Goal: Task Accomplishment & Management: Manage account settings

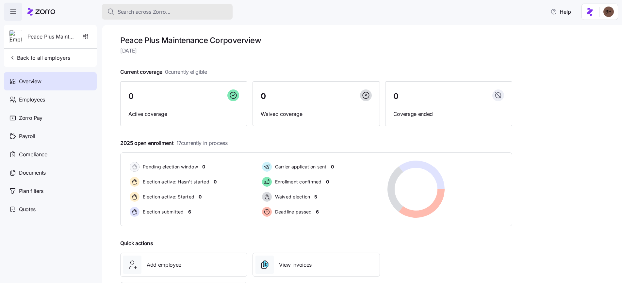
click at [133, 10] on span "Search across Zorro..." at bounding box center [144, 12] width 53 height 8
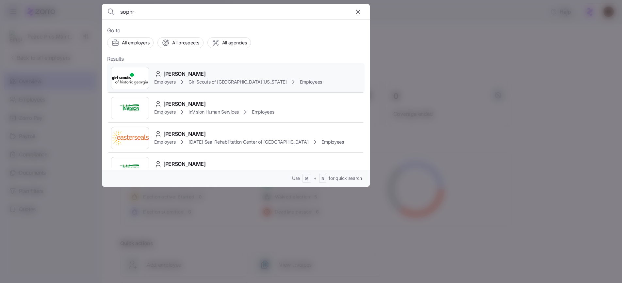
type input "sophr"
click at [187, 76] on span "Sophronia Jones" at bounding box center [184, 74] width 42 height 8
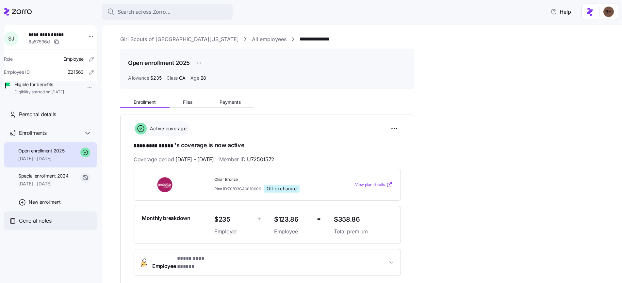
click at [35, 225] on span "General notes" at bounding box center [35, 221] width 33 height 8
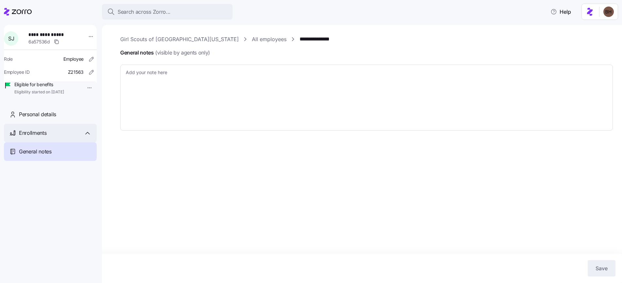
click at [54, 137] on div "Enrollments" at bounding box center [55, 133] width 73 height 8
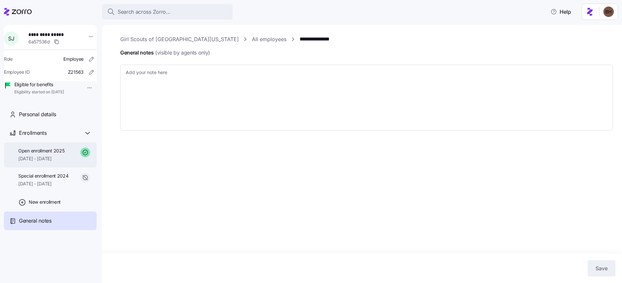
click at [57, 162] on span "01/01/2025 - 12/31/2025" at bounding box center [41, 158] width 46 height 7
type textarea "x"
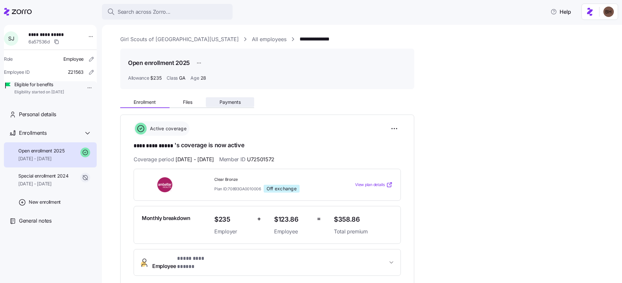
click at [230, 104] on span "Payments" at bounding box center [229, 102] width 21 height 5
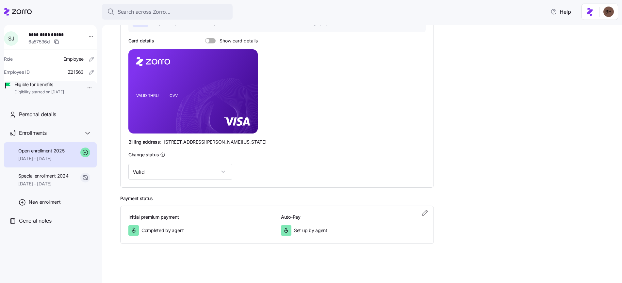
scroll to position [12, 0]
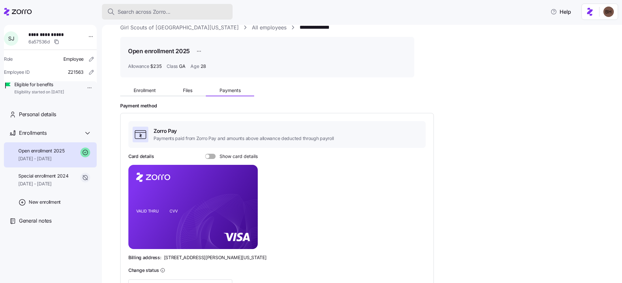
click at [138, 15] on span "Search across Zorro..." at bounding box center [144, 12] width 53 height 8
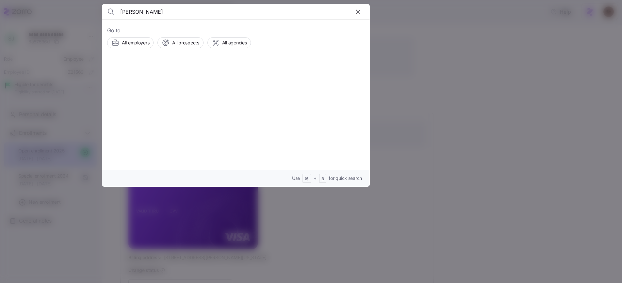
type input "jacob walsh"
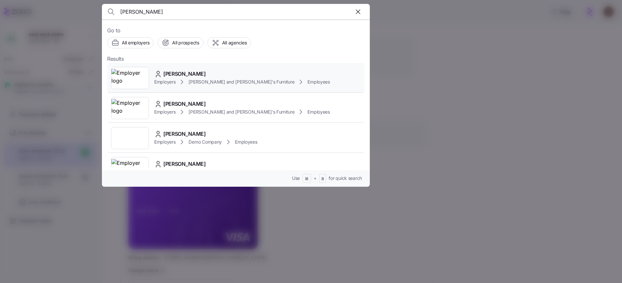
click at [192, 73] on span "JACOB WALSH" at bounding box center [184, 74] width 42 height 8
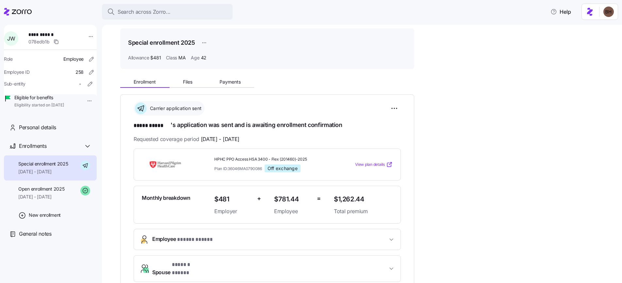
scroll to position [20, 0]
click at [141, 13] on span "Search across Zorro..." at bounding box center [144, 12] width 53 height 8
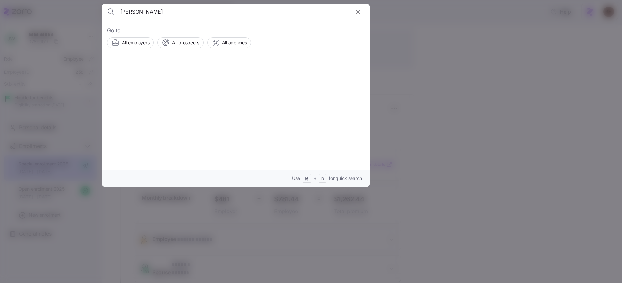
type input "benjamin barton"
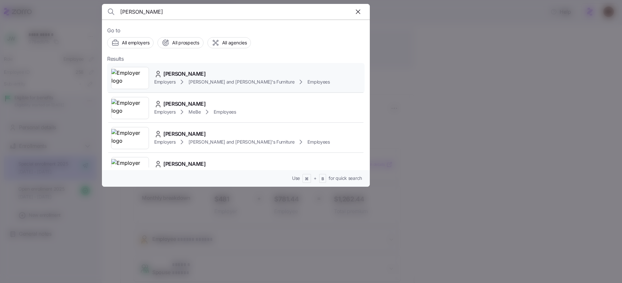
click at [190, 75] on span "BENJAMIN BARTON" at bounding box center [184, 74] width 42 height 8
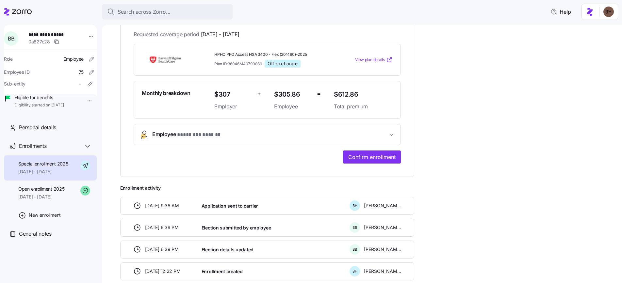
scroll to position [113, 0]
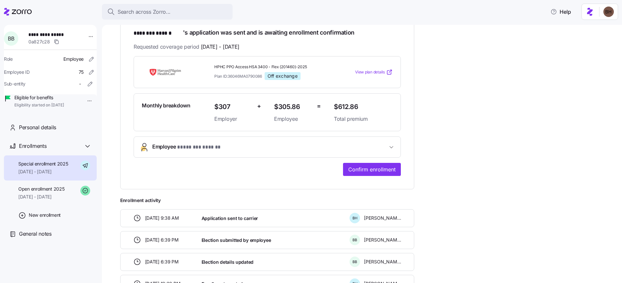
click at [393, 147] on icon "button" at bounding box center [391, 147] width 7 height 7
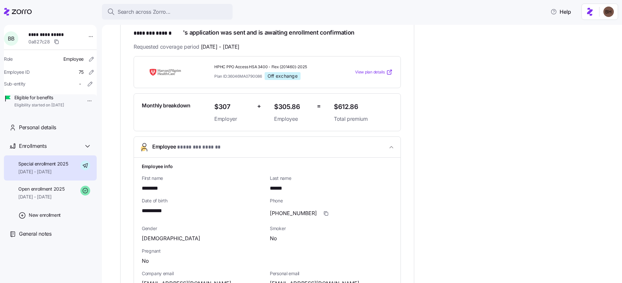
click at [393, 147] on icon "button" at bounding box center [391, 147] width 3 height 2
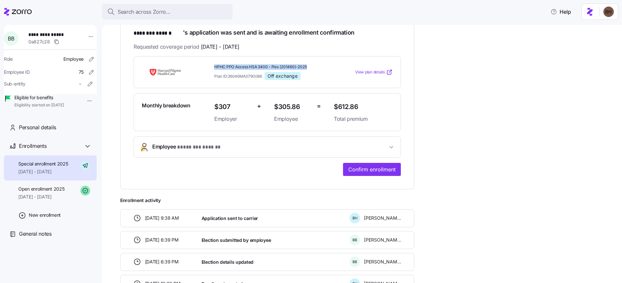
drag, startPoint x: 215, startPoint y: 65, endPoint x: 311, endPoint y: 65, distance: 96.0
click at [311, 65] on span "HPHC PPO Access HSA 3400 - Flex (201460)-2025" at bounding box center [271, 67] width 114 height 6
copy span "HPHC PPO Access HSA 3400 - Flex (201460)-2025"
click at [391, 147] on icon "button" at bounding box center [391, 147] width 3 height 2
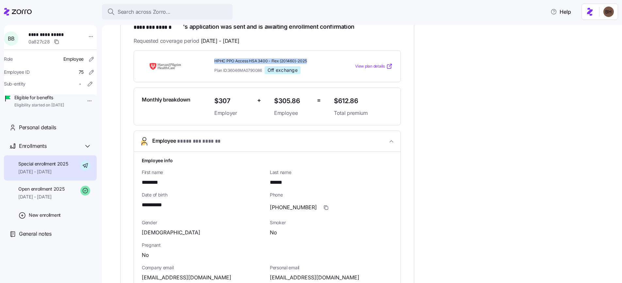
scroll to position [217, 0]
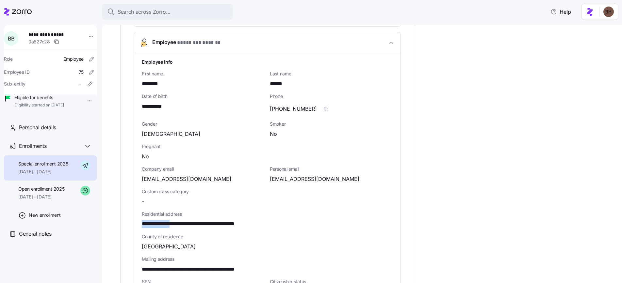
drag, startPoint x: 141, startPoint y: 224, endPoint x: 176, endPoint y: 224, distance: 34.3
click at [176, 224] on span "**********" at bounding box center [204, 224] width 124 height 8
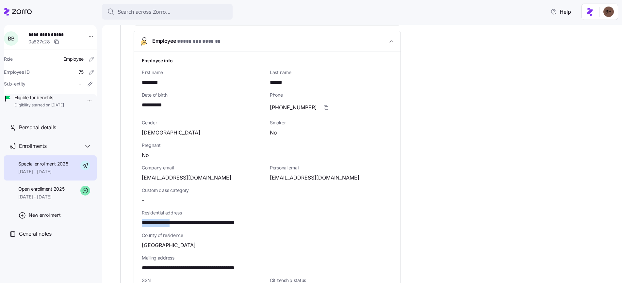
copy span "**********"
drag, startPoint x: 180, startPoint y: 223, endPoint x: 239, endPoint y: 225, distance: 58.8
click at [239, 225] on span "**********" at bounding box center [204, 223] width 124 height 8
copy span "**********"
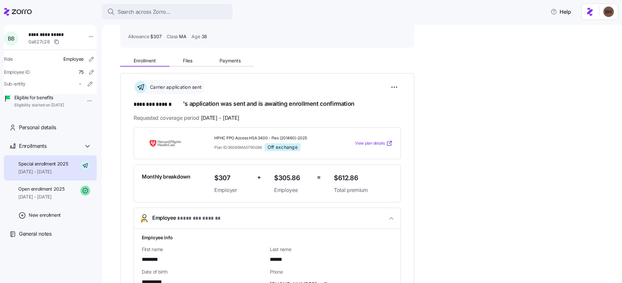
scroll to position [35, 0]
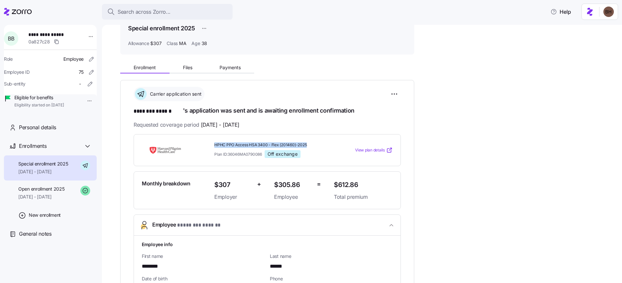
drag, startPoint x: 214, startPoint y: 144, endPoint x: 314, endPoint y: 143, distance: 99.3
click at [314, 143] on span "HPHC PPO Access HSA 3400 - Flex (201460)-2025" at bounding box center [271, 145] width 114 height 6
copy span "HPHC PPO Access HSA 3400 - Flex (201460)-2025"
drag, startPoint x: 333, startPoint y: 184, endPoint x: 361, endPoint y: 182, distance: 27.8
click at [361, 182] on span "$612.86" at bounding box center [363, 185] width 59 height 11
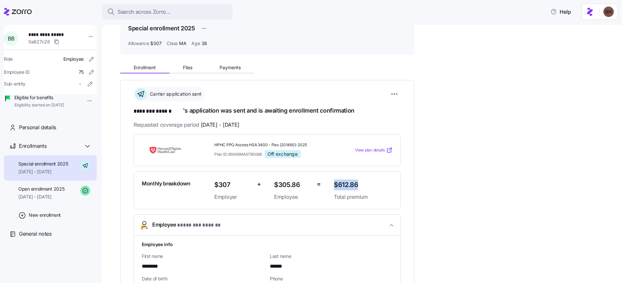
copy span "$612.86"
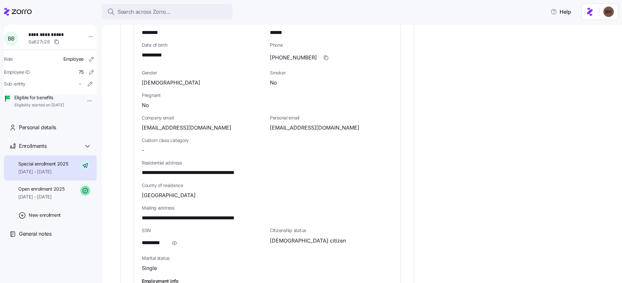
scroll to position [271, 0]
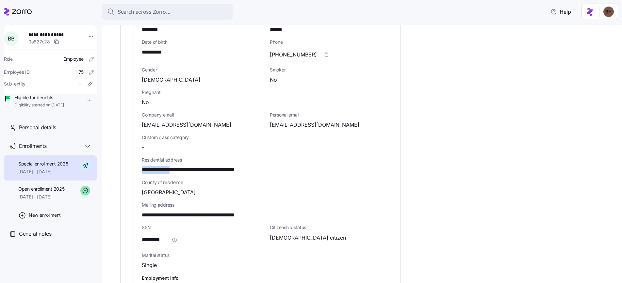
drag, startPoint x: 176, startPoint y: 169, endPoint x: 137, endPoint y: 171, distance: 39.9
click at [137, 171] on div "**********" at bounding box center [267, 165] width 267 height 333
copy span "**********"
drag, startPoint x: 180, startPoint y: 170, endPoint x: 212, endPoint y: 170, distance: 32.0
click at [212, 170] on span "**********" at bounding box center [204, 170] width 124 height 8
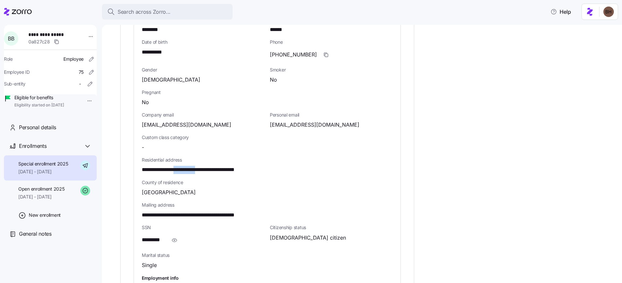
copy span "**********"
drag, startPoint x: 239, startPoint y: 170, endPoint x: 224, endPoint y: 168, distance: 14.4
click at [224, 168] on span "**********" at bounding box center [204, 170] width 124 height 8
copy span "*****"
drag, startPoint x: 186, startPoint y: 192, endPoint x: 134, endPoint y: 192, distance: 52.3
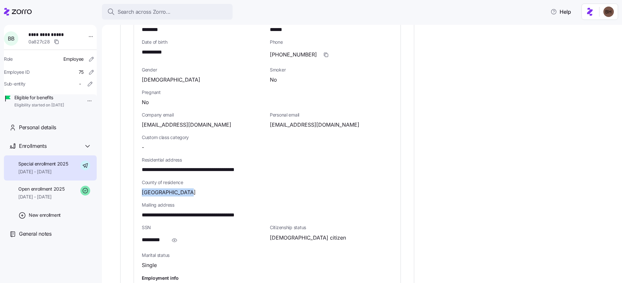
click at [134, 192] on div "**********" at bounding box center [267, 165] width 267 height 333
copy span "Worcester County"
click at [323, 55] on icon "button" at bounding box center [325, 54] width 5 height 5
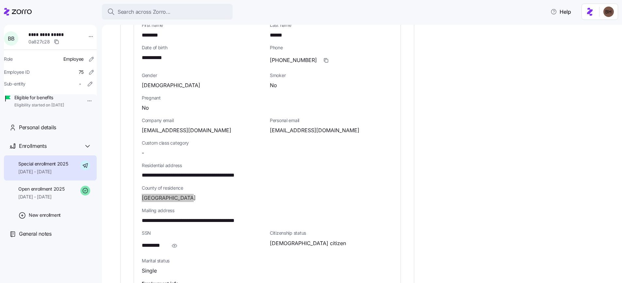
scroll to position [267, 0]
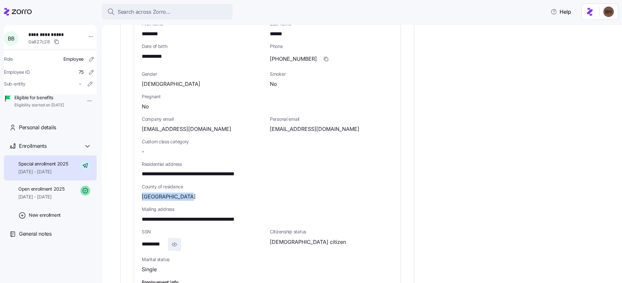
click at [175, 244] on icon "button" at bounding box center [174, 245] width 7 height 8
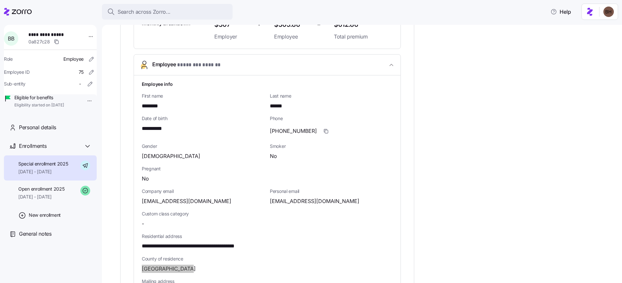
scroll to position [195, 0]
drag, startPoint x: 333, startPoint y: 200, endPoint x: 270, endPoint y: 202, distance: 63.1
click at [270, 202] on div "benbarton87@gmail.com" at bounding box center [331, 201] width 123 height 8
copy span "benbarton87@gmail.com"
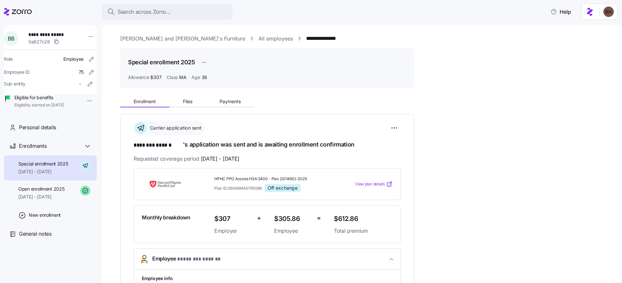
scroll to position [0, 0]
click at [155, 13] on span "Search across Zorro..." at bounding box center [144, 12] width 53 height 8
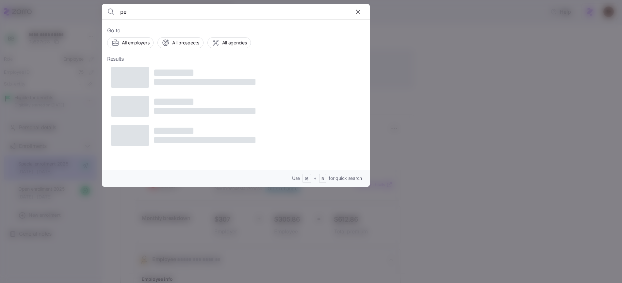
type input "p"
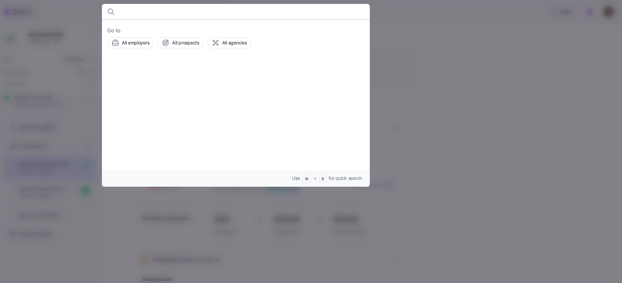
click at [530, 137] on div at bounding box center [311, 141] width 622 height 283
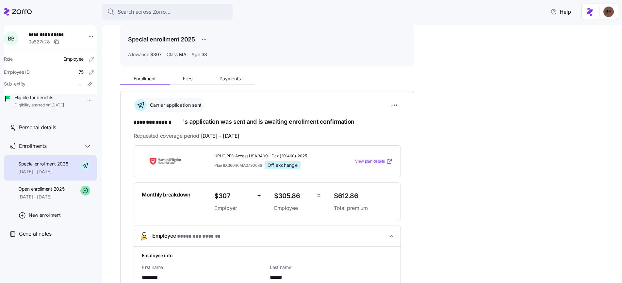
scroll to position [17, 0]
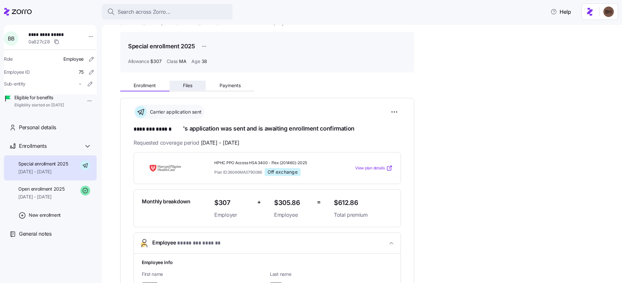
click at [186, 86] on span "Files" at bounding box center [187, 85] width 9 height 5
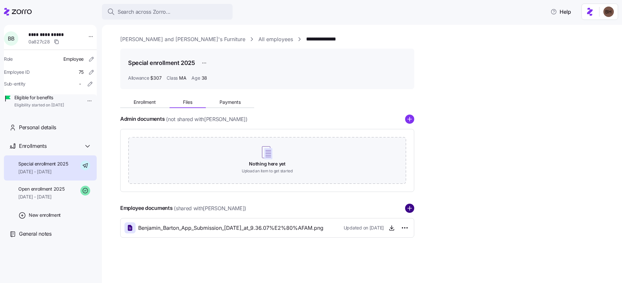
click at [414, 209] on circle "add icon" at bounding box center [409, 208] width 8 height 8
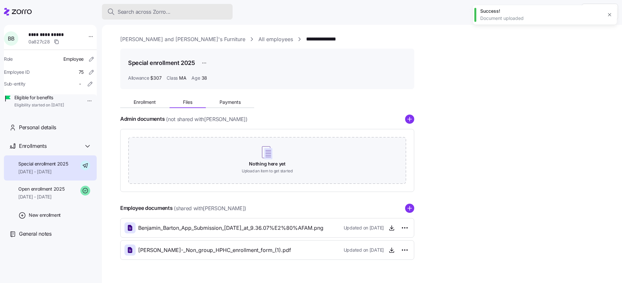
click at [141, 17] on button "Search across Zorro..." at bounding box center [167, 12] width 131 height 16
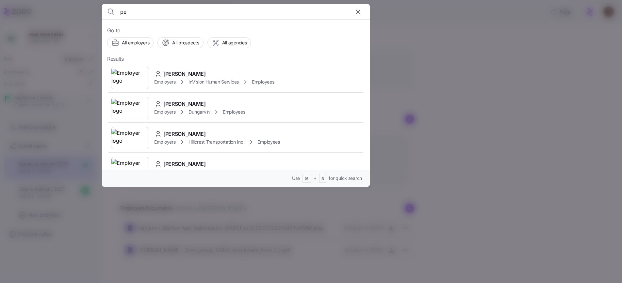
type input "p"
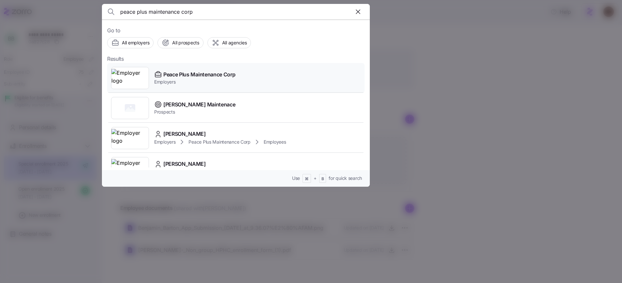
type input "peace plus maintenance corp"
click at [201, 76] on span "Peace Plus Maintenance Corp" at bounding box center [199, 75] width 72 height 8
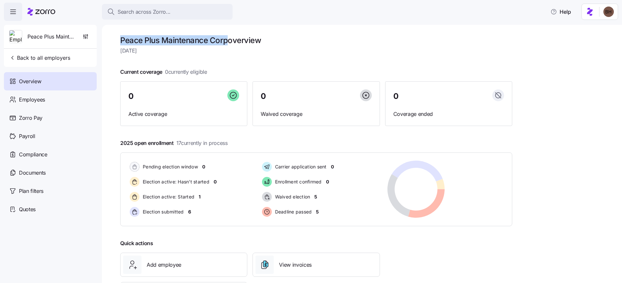
drag, startPoint x: 228, startPoint y: 40, endPoint x: 120, endPoint y: 37, distance: 107.5
click at [120, 37] on h1 "Peace Plus Maintenance Corp overview" at bounding box center [316, 40] width 392 height 10
click at [89, 35] on icon "button" at bounding box center [85, 36] width 7 height 7
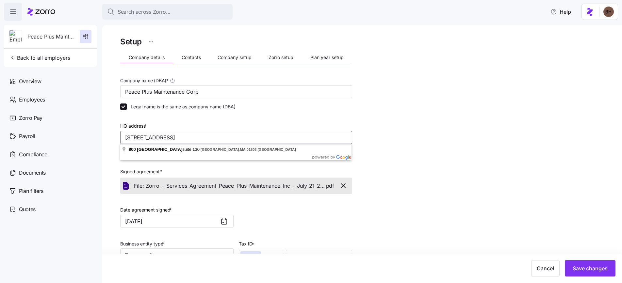
drag, startPoint x: 125, startPoint y: 138, endPoint x: 280, endPoint y: 138, distance: 154.2
click at [280, 138] on input "800 District Ave, Suite 130, Burlington, MA 01803, USA" at bounding box center [236, 137] width 232 height 13
click at [227, 61] on button "Company setup" at bounding box center [234, 58] width 51 height 10
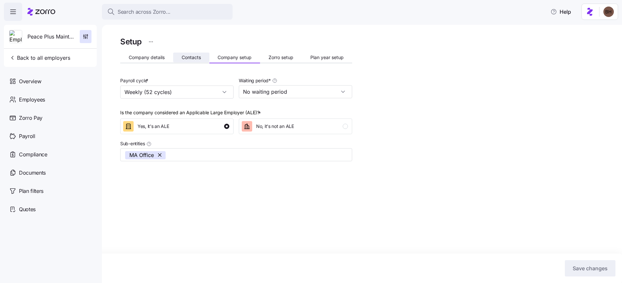
click at [197, 60] on button "Contacts" at bounding box center [191, 58] width 36 height 10
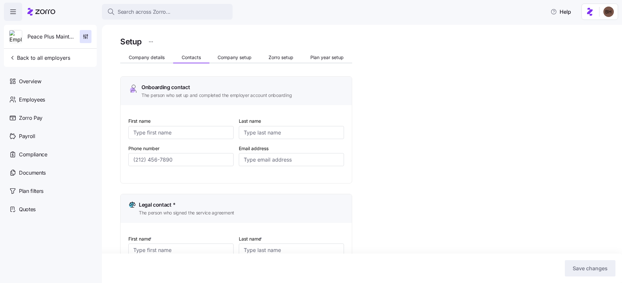
type input "Julie"
type input "Langlois"
type input "jlanglois@peace-plus.com"
type input "Julie"
type input "Langlois"
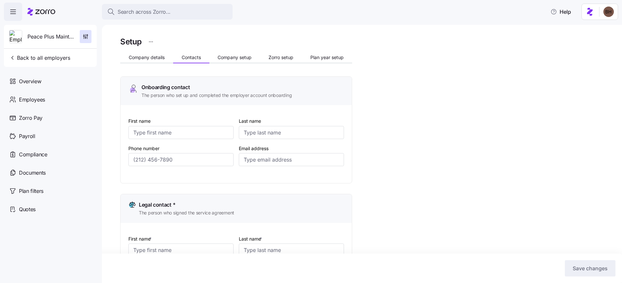
type input "jlanglois@peace-plus.com"
type input "Melly"
type input "Morales Maldonado"
type input "melly@peace-plus.com"
type input "Andrew"
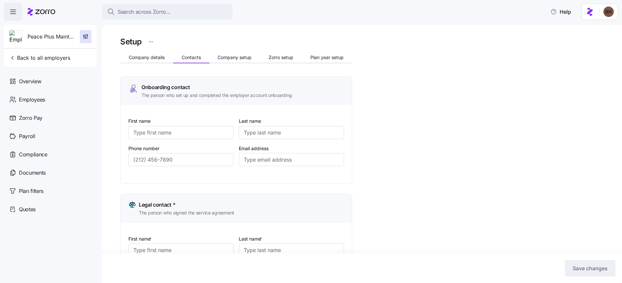
type input "Mackay"
type input "amackay@peace-plus.com"
type input "(514) 239-6606"
type input "(781) 460-0229"
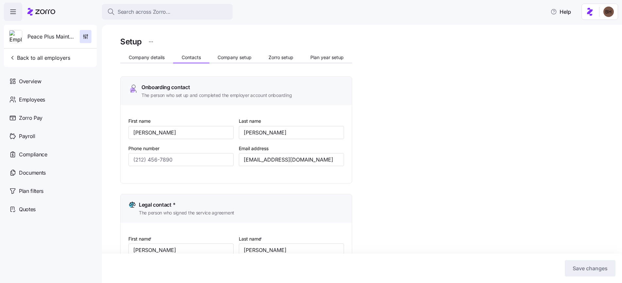
type input "(514) 715-0677"
click at [314, 56] on span "Plan year setup" at bounding box center [326, 56] width 33 height 5
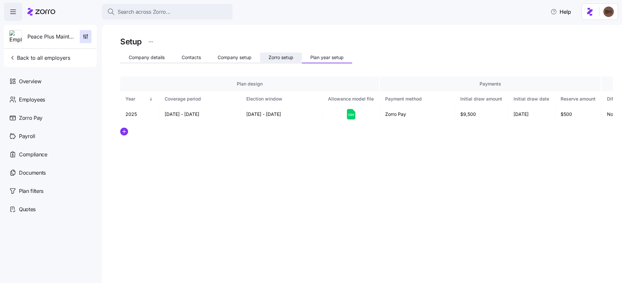
click at [284, 57] on span "Zorro setup" at bounding box center [280, 57] width 25 height 5
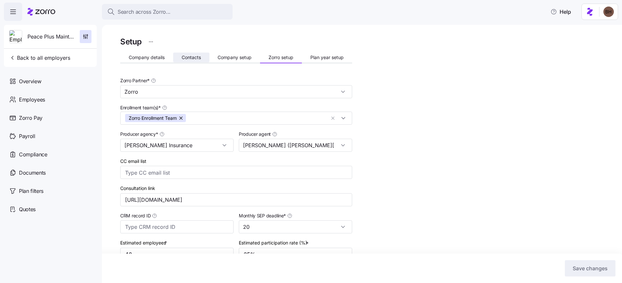
click at [194, 59] on span "Contacts" at bounding box center [191, 57] width 19 height 5
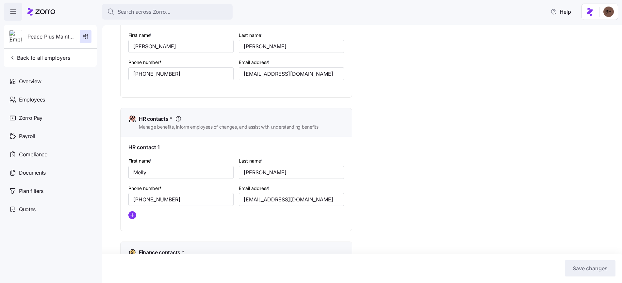
scroll to position [216, 0]
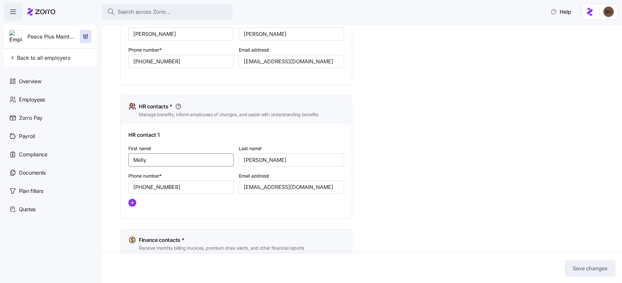
drag, startPoint x: 158, startPoint y: 162, endPoint x: 128, endPoint y: 161, distance: 29.7
click at [128, 161] on input "Melly" at bounding box center [180, 160] width 105 height 13
drag, startPoint x: 243, startPoint y: 159, endPoint x: 297, endPoint y: 159, distance: 53.2
click at [297, 159] on input "Morales Maldonado" at bounding box center [291, 160] width 105 height 13
drag, startPoint x: 187, startPoint y: 187, endPoint x: 124, endPoint y: 188, distance: 62.4
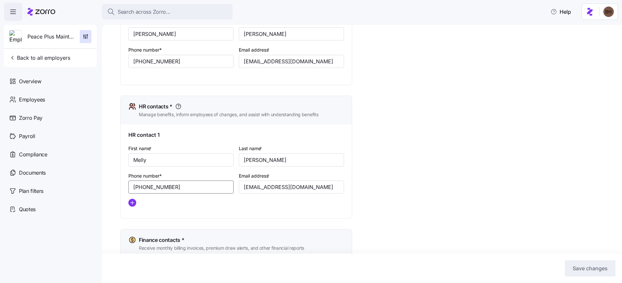
click at [124, 188] on div "HR contact 1 First name * Melly Last name * Morales Maldonado Phone number* (78…" at bounding box center [236, 171] width 231 height 94
drag, startPoint x: 244, startPoint y: 188, endPoint x: 317, endPoint y: 184, distance: 72.3
click at [317, 184] on input "melly@peace-plus.com" at bounding box center [291, 187] width 105 height 13
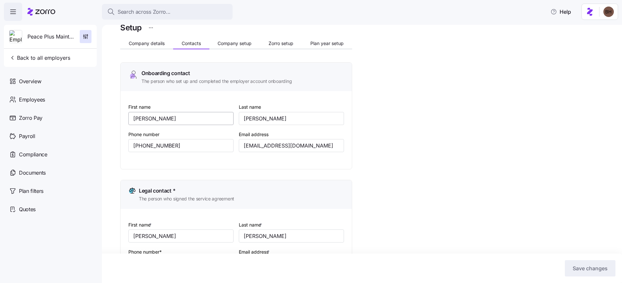
scroll to position [0, 0]
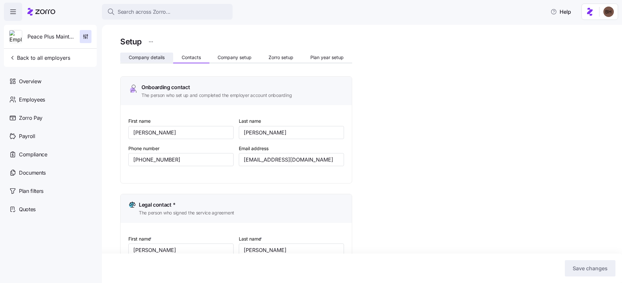
click at [153, 59] on span "Company details" at bounding box center [147, 57] width 36 height 5
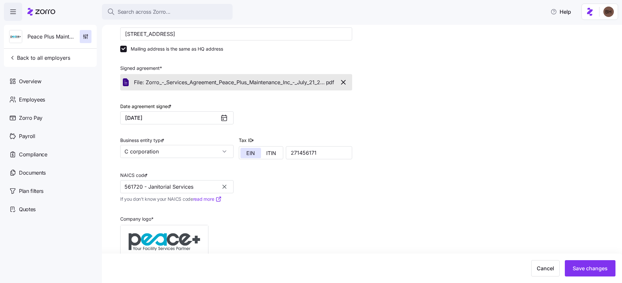
scroll to position [134, 0]
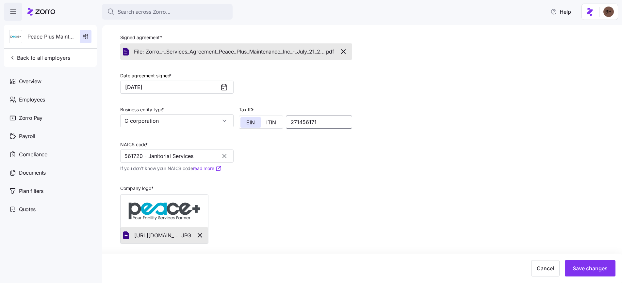
drag, startPoint x: 324, startPoint y: 122, endPoint x: 290, endPoint y: 122, distance: 33.6
click at [290, 122] on input "271456171" at bounding box center [319, 122] width 66 height 13
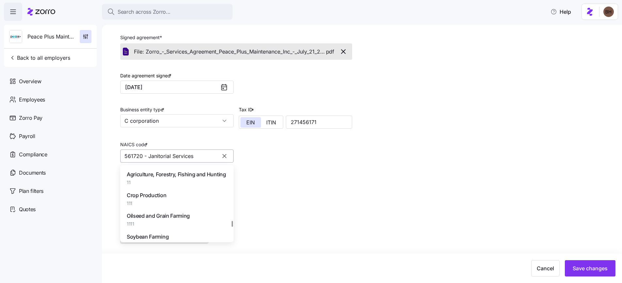
scroll to position [41193, 0]
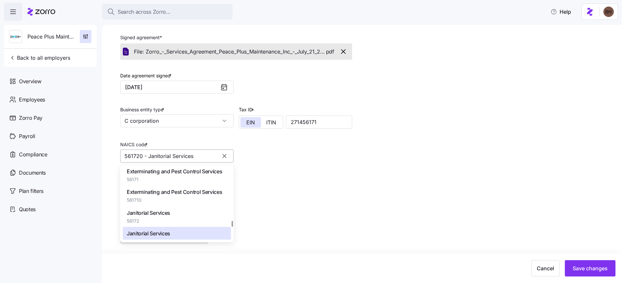
drag, startPoint x: 142, startPoint y: 156, endPoint x: 121, endPoint y: 155, distance: 20.9
click at [121, 155] on input "561720 - Janitorial Services" at bounding box center [176, 156] width 113 height 13
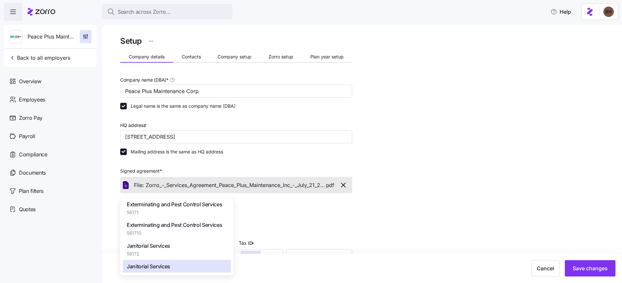
scroll to position [0, 0]
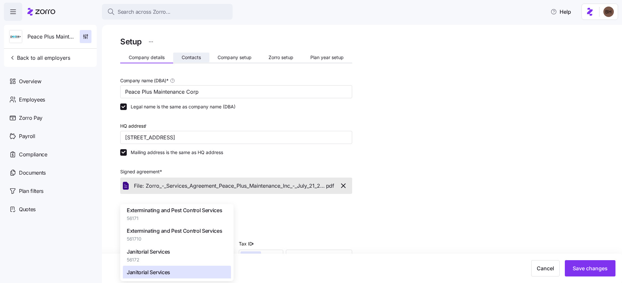
click at [190, 58] on span "Contacts" at bounding box center [191, 57] width 19 height 5
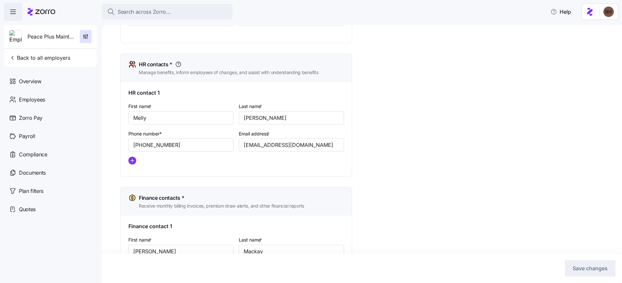
scroll to position [220, 0]
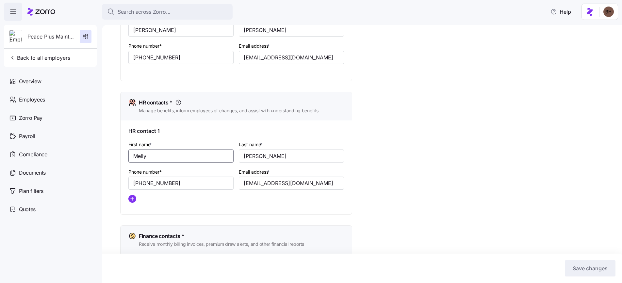
click at [190, 153] on input "Melly" at bounding box center [180, 156] width 105 height 13
drag, startPoint x: 244, startPoint y: 155, endPoint x: 308, endPoint y: 156, distance: 64.0
click at [308, 156] on input "Morales Maldonado" at bounding box center [291, 156] width 105 height 13
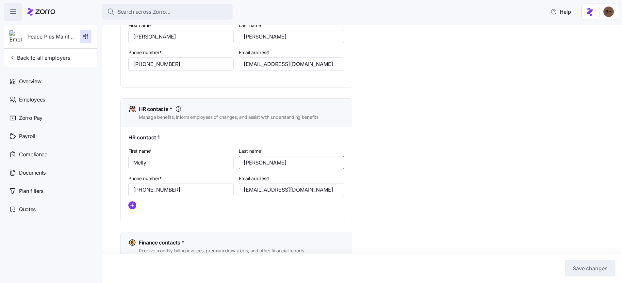
scroll to position [0, 0]
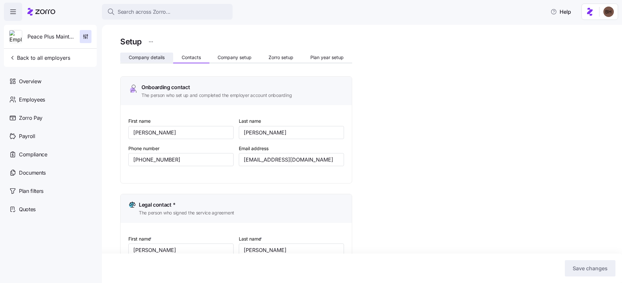
click at [136, 57] on span "Company details" at bounding box center [147, 57] width 36 height 5
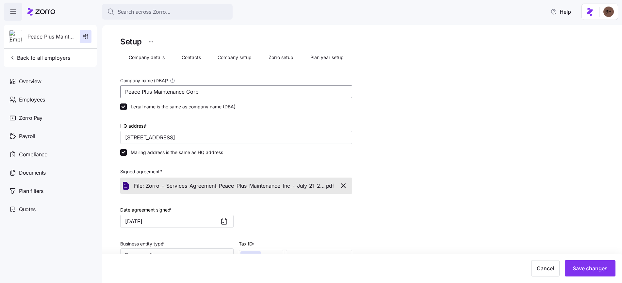
click at [164, 90] on input "Peace Plus Maintenance Corp" at bounding box center [236, 91] width 232 height 13
click at [198, 61] on button "Contacts" at bounding box center [191, 58] width 36 height 10
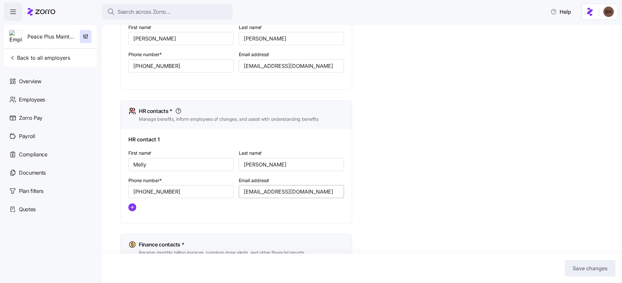
scroll to position [215, 0]
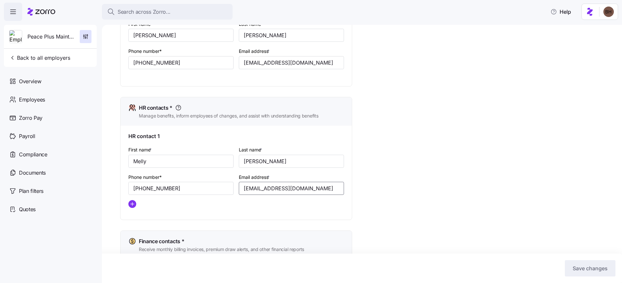
drag, startPoint x: 306, startPoint y: 189, endPoint x: 238, endPoint y: 188, distance: 67.6
click at [238, 188] on div "Email address * melly@peace-plus.com" at bounding box center [291, 184] width 110 height 27
click at [200, 186] on input "(781) 460-0229" at bounding box center [180, 188] width 105 height 13
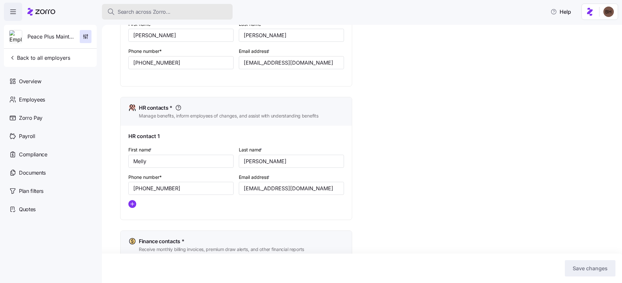
click at [130, 9] on span "Search across Zorro..." at bounding box center [144, 12] width 53 height 8
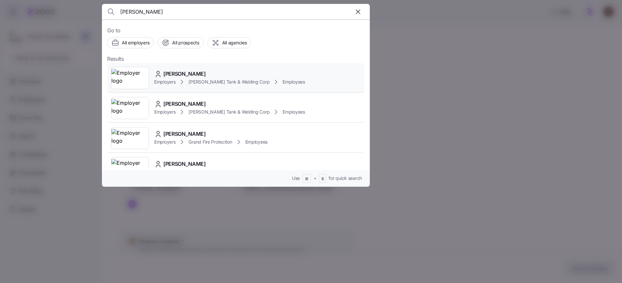
type input "Dan Kvedaras"
click at [192, 74] on span "Daniel Kvedaras" at bounding box center [184, 74] width 42 height 8
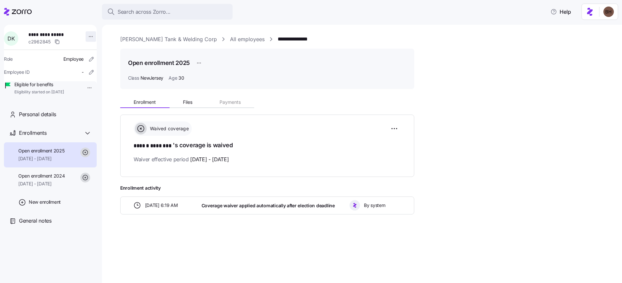
click at [88, 36] on html "**********" at bounding box center [311, 139] width 622 height 279
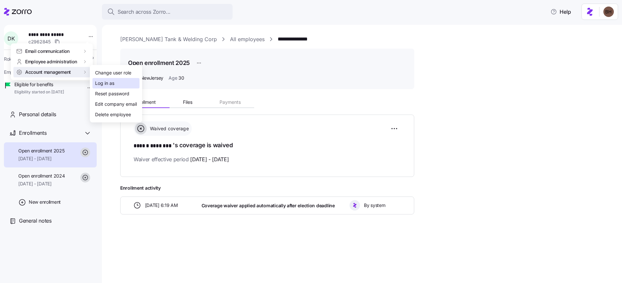
click at [110, 82] on div "Log in as" at bounding box center [104, 83] width 19 height 7
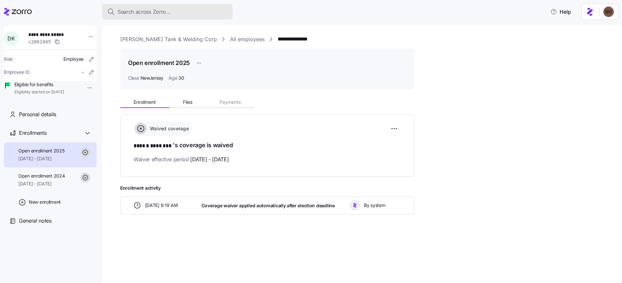
click at [185, 16] on button "Search across Zorro..." at bounding box center [167, 12] width 131 height 16
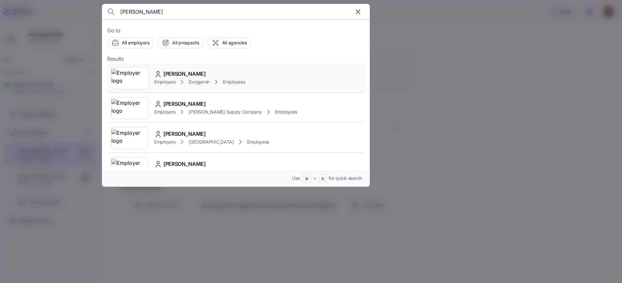
type input "Jannie Williams"
click at [189, 73] on span "Jannie Williams" at bounding box center [184, 74] width 42 height 8
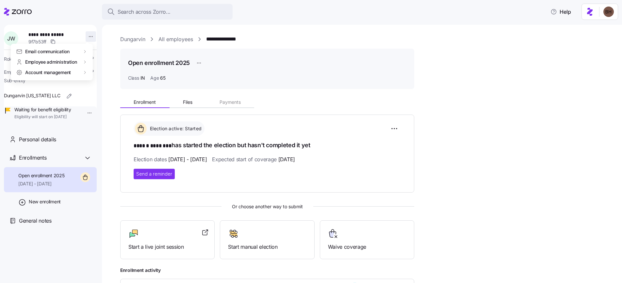
click at [87, 36] on html "**********" at bounding box center [311, 139] width 622 height 279
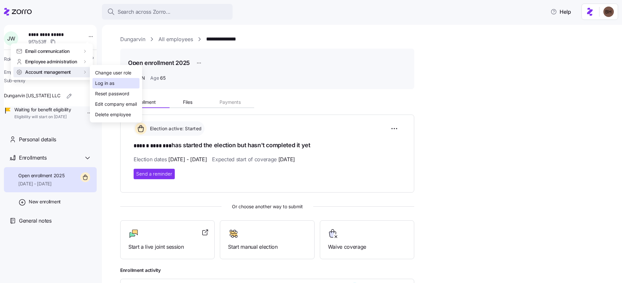
click at [116, 82] on div "Log in as" at bounding box center [115, 83] width 47 height 10
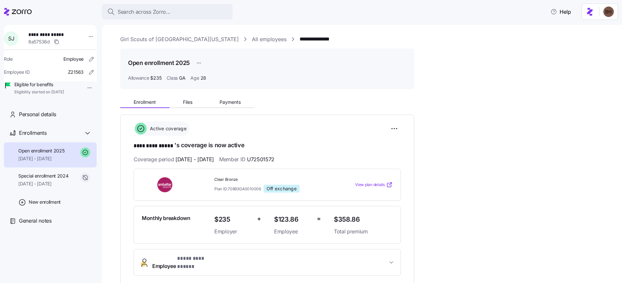
click at [188, 11] on div "Search across Zorro..." at bounding box center [167, 12] width 120 height 8
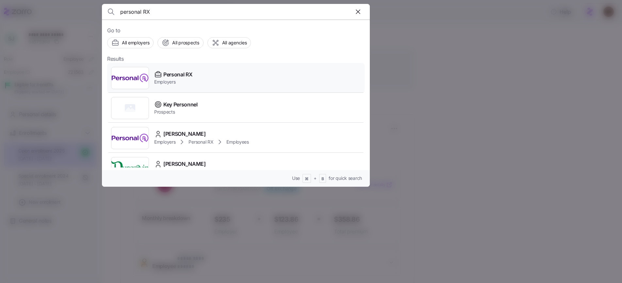
type input "personal RX"
click at [172, 77] on span "Personal RX" at bounding box center [177, 75] width 29 height 8
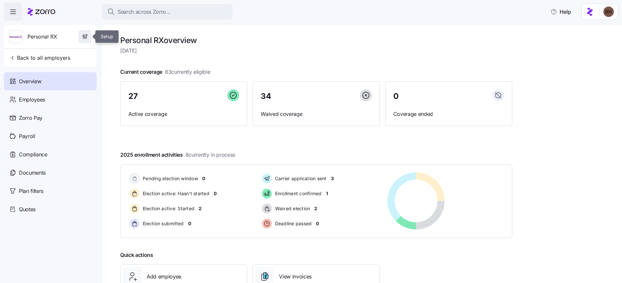
click at [87, 38] on icon "button" at bounding box center [87, 37] width 0 height 3
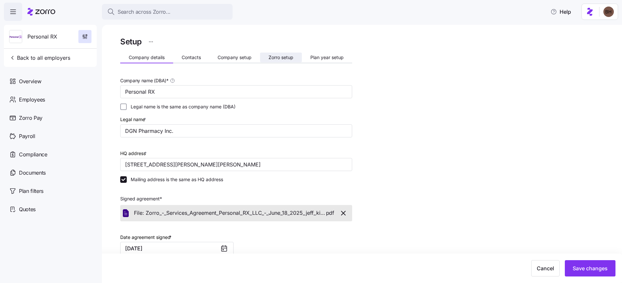
click at [272, 56] on span "Zorro setup" at bounding box center [280, 57] width 25 height 5
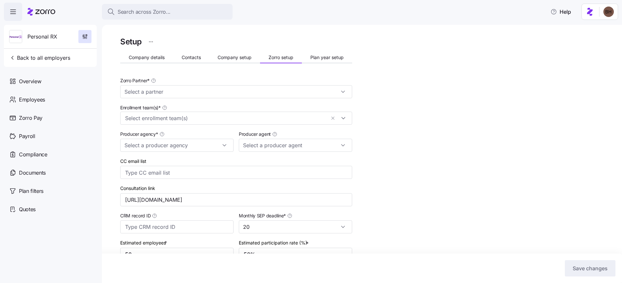
type input "Mike Tompkins (mike.tompkins@tritonhro.com)"
type input "Zorro"
type input "Triton Benefits"
click at [326, 58] on span "Plan year setup" at bounding box center [326, 57] width 33 height 5
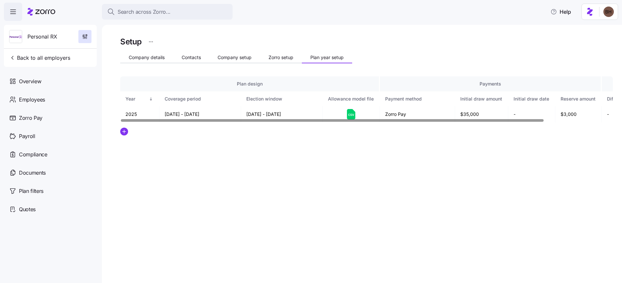
click at [333, 122] on div at bounding box center [332, 120] width 423 height 2
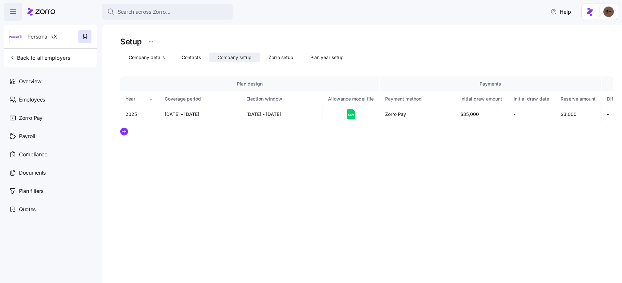
click at [242, 60] on button "Company setup" at bounding box center [234, 58] width 51 height 10
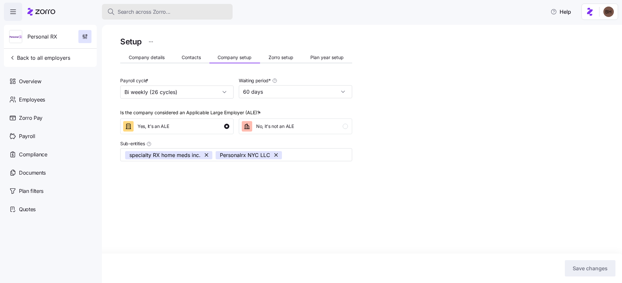
click at [170, 9] on span "Search across Zorro..." at bounding box center [144, 12] width 53 height 8
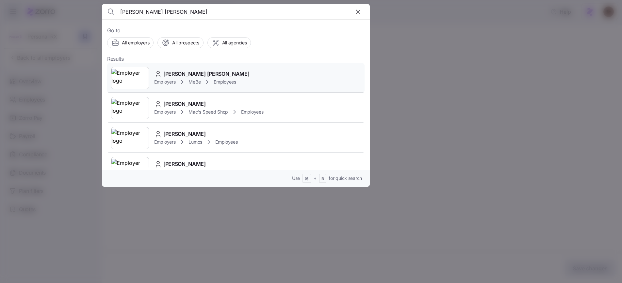
type input "Carlos Gregorio Quiroz Gutierrez"
click at [218, 74] on span "Carlos Gregorio Quiroz Gutierrez" at bounding box center [206, 74] width 86 height 8
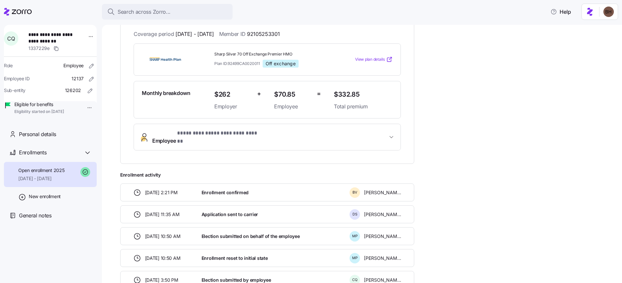
scroll to position [19, 0]
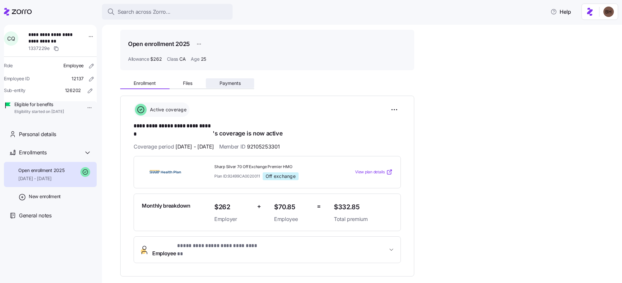
click at [223, 86] on span "Payments" at bounding box center [229, 83] width 21 height 5
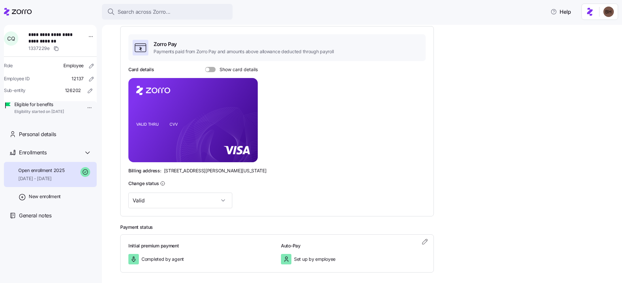
scroll to position [91, 0]
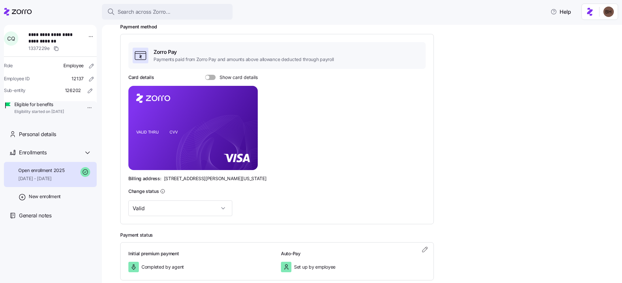
click at [211, 76] on span at bounding box center [212, 77] width 7 height 5
click at [205, 75] on input "Show card details" at bounding box center [205, 75] width 0 height 0
click at [210, 76] on span at bounding box center [208, 77] width 7 height 5
click at [205, 75] on input "Show card details" at bounding box center [205, 75] width 0 height 0
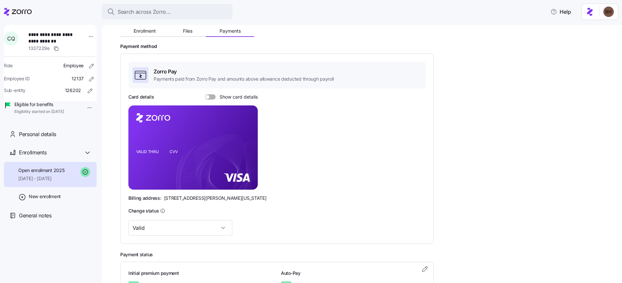
scroll to position [71, 0]
click at [152, 30] on span "Enrollment" at bounding box center [145, 31] width 22 height 5
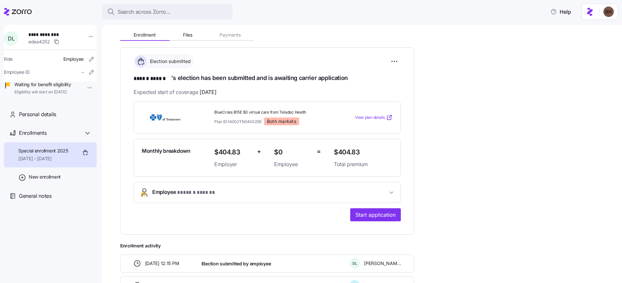
scroll to position [69, 0]
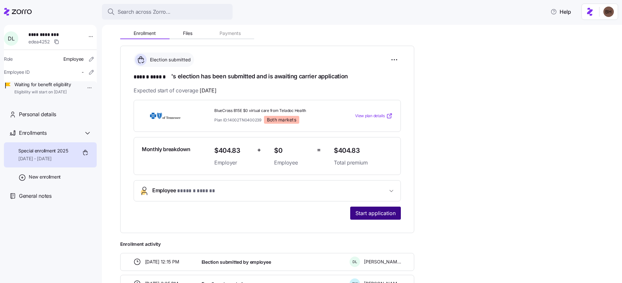
click at [377, 216] on span "Start application" at bounding box center [375, 213] width 40 height 8
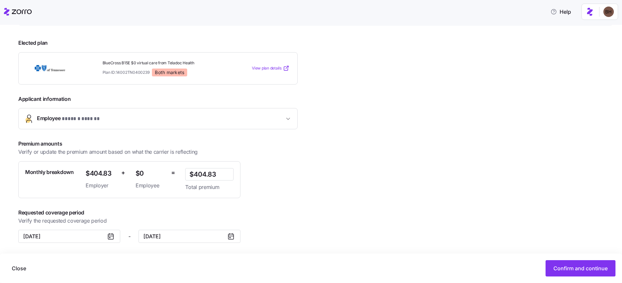
scroll to position [84, 0]
click at [575, 274] on button "Confirm and continue" at bounding box center [580, 268] width 70 height 16
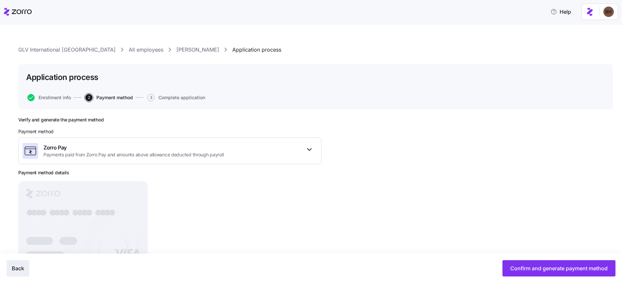
click at [13, 268] on span "Back" at bounding box center [18, 269] width 12 height 8
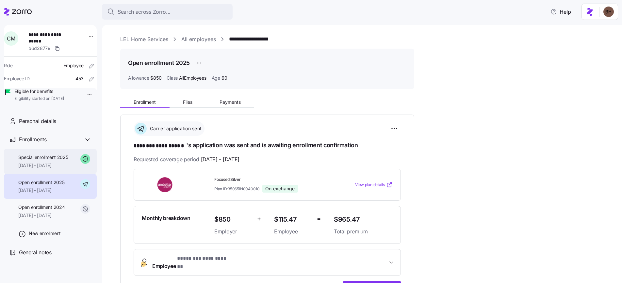
click at [53, 169] on span "[DATE] - [DATE]" at bounding box center [43, 165] width 50 height 7
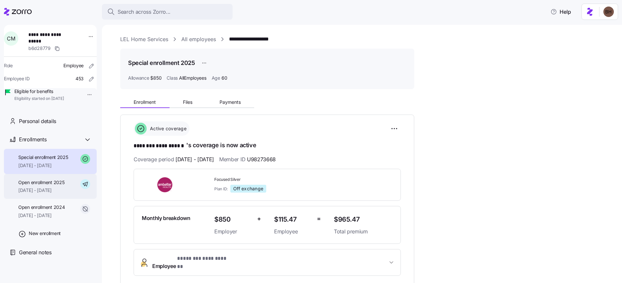
click at [51, 186] on span "Open enrollment 2025" at bounding box center [41, 182] width 46 height 7
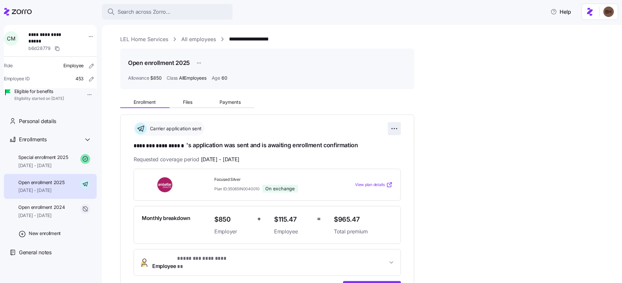
click at [391, 127] on html "**********" at bounding box center [311, 139] width 622 height 279
click at [199, 63] on html "**********" at bounding box center [311, 139] width 622 height 279
click at [253, 63] on html "**********" at bounding box center [311, 139] width 622 height 279
click at [395, 128] on html "**********" at bounding box center [311, 139] width 622 height 279
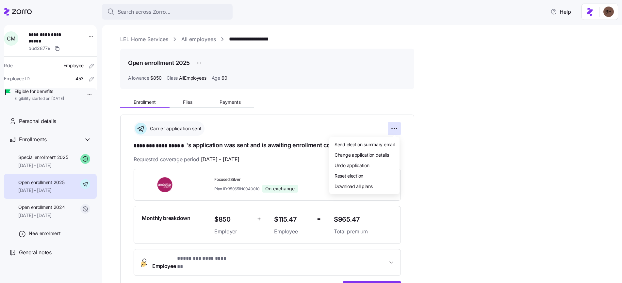
click at [432, 135] on html "**********" at bounding box center [311, 139] width 622 height 279
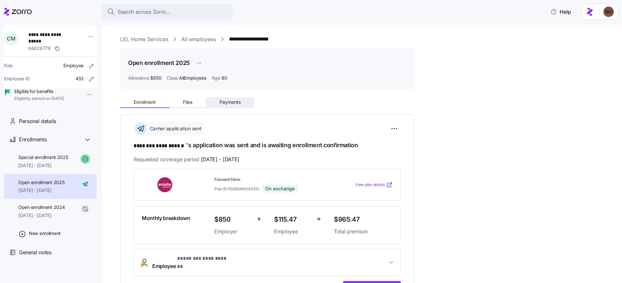
click at [228, 103] on span "Payments" at bounding box center [229, 102] width 21 height 5
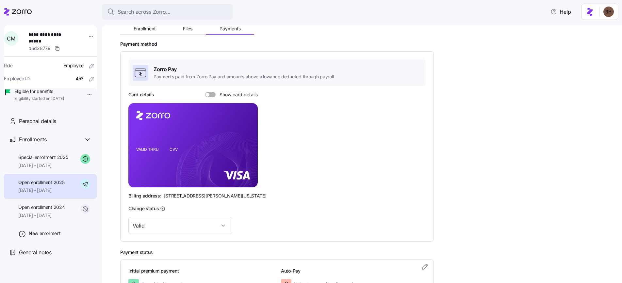
scroll to position [79, 0]
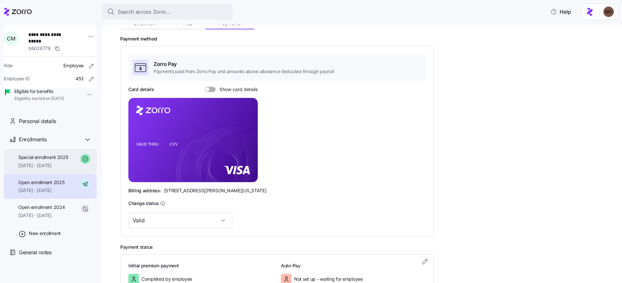
click at [42, 169] on span "02/01/2025 - 12/31/2025" at bounding box center [43, 165] width 50 height 7
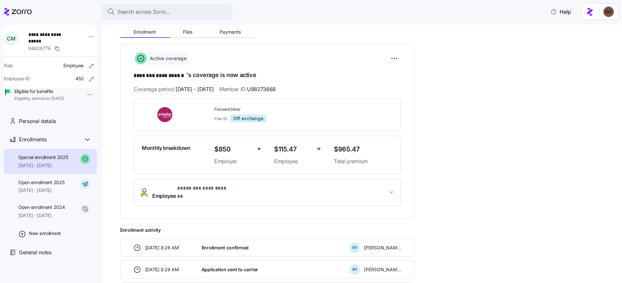
scroll to position [57, 0]
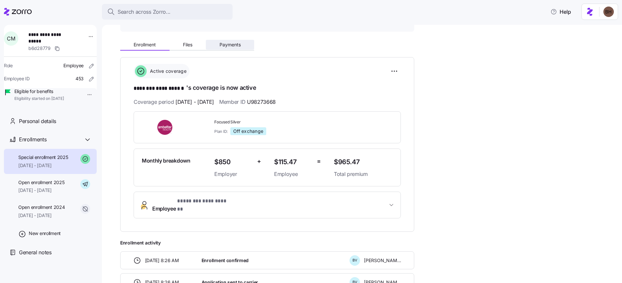
click at [232, 47] on button "Payments" at bounding box center [230, 45] width 48 height 10
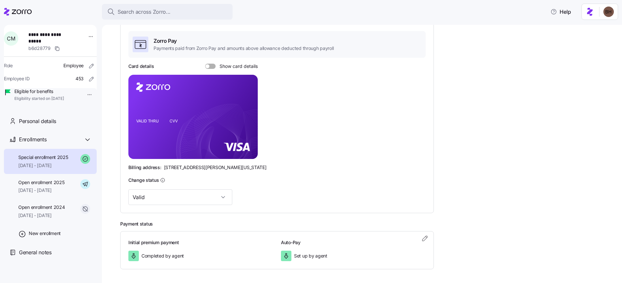
scroll to position [106, 0]
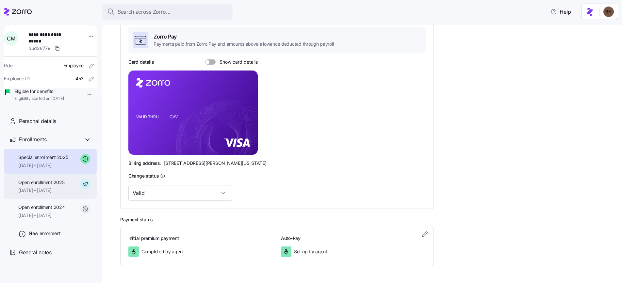
click at [51, 194] on div "Open enrollment 2025 01/01/2025 - 01/31/2025" at bounding box center [41, 186] width 46 height 15
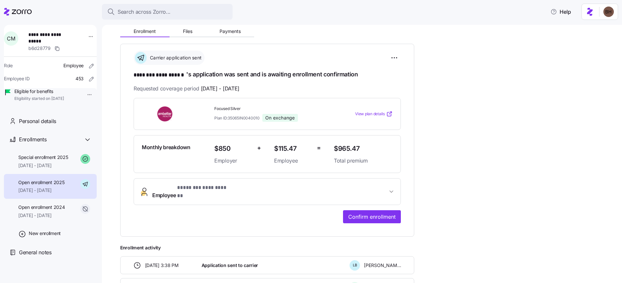
scroll to position [47, 0]
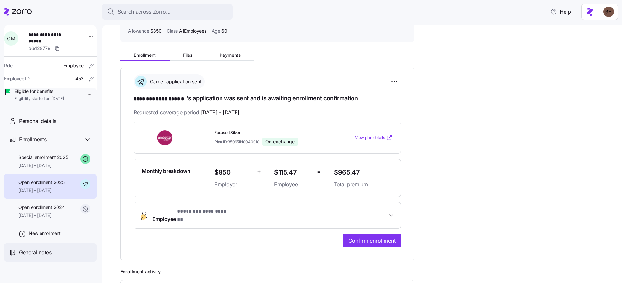
click at [44, 257] on span "General notes" at bounding box center [35, 253] width 33 height 8
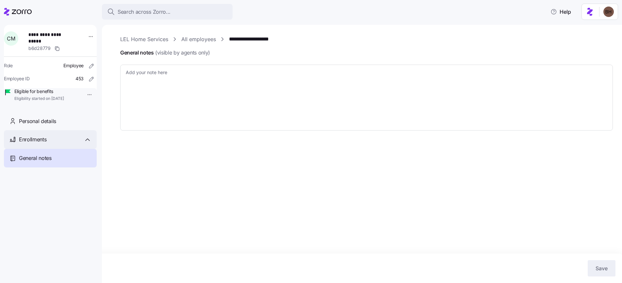
click at [37, 144] on span "Enrollments" at bounding box center [32, 140] width 27 height 8
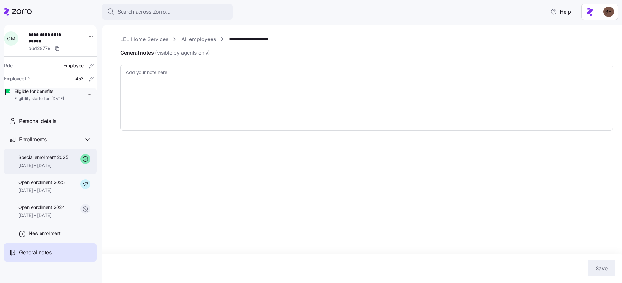
click at [55, 169] on span "02/01/2025 - 12/31/2025" at bounding box center [43, 165] width 50 height 7
type textarea "x"
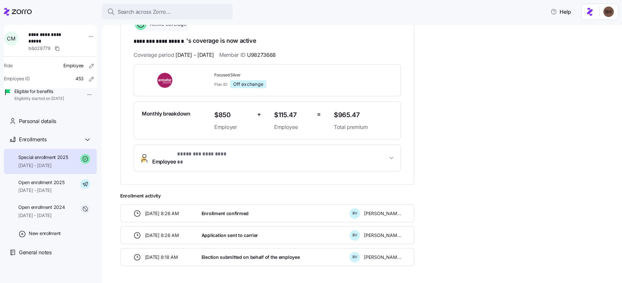
scroll to position [88, 0]
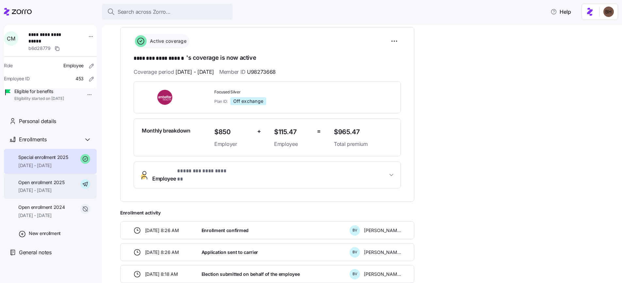
click at [49, 194] on span "01/01/2025 - 01/31/2025" at bounding box center [41, 190] width 46 height 7
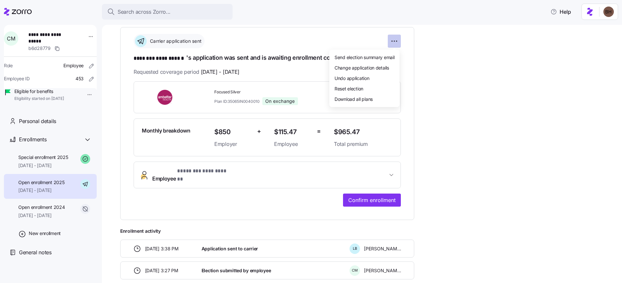
click at [395, 41] on html "**********" at bounding box center [311, 139] width 622 height 279
click at [423, 97] on html "**********" at bounding box center [311, 139] width 622 height 279
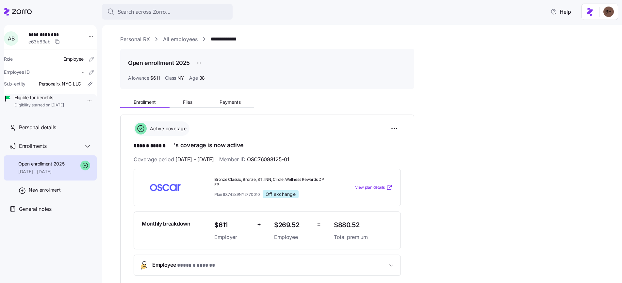
click at [221, 41] on link "**********" at bounding box center [231, 39] width 41 height 8
click at [43, 213] on span "General notes" at bounding box center [35, 209] width 33 height 8
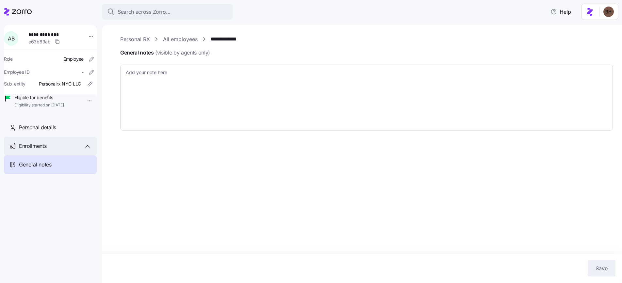
click at [49, 150] on div "Enrollments" at bounding box center [55, 146] width 73 height 8
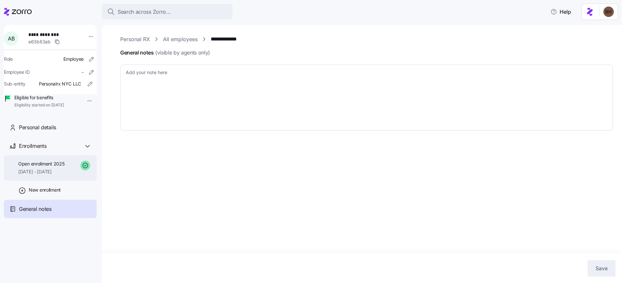
click at [52, 175] on span "[DATE] - [DATE]" at bounding box center [41, 172] width 46 height 7
type textarea "x"
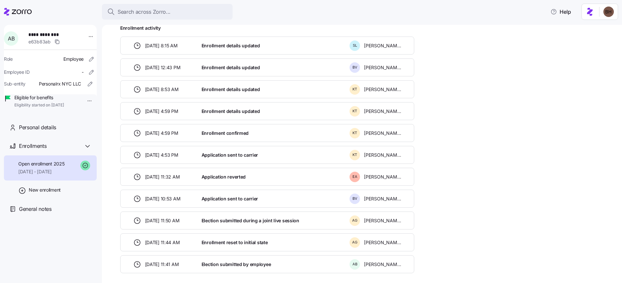
scroll to position [301, 0]
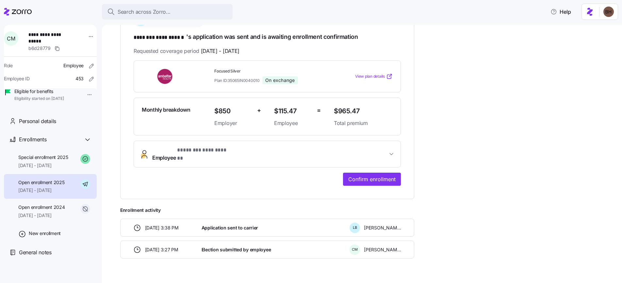
scroll to position [117, 0]
